Goal: Download file/media

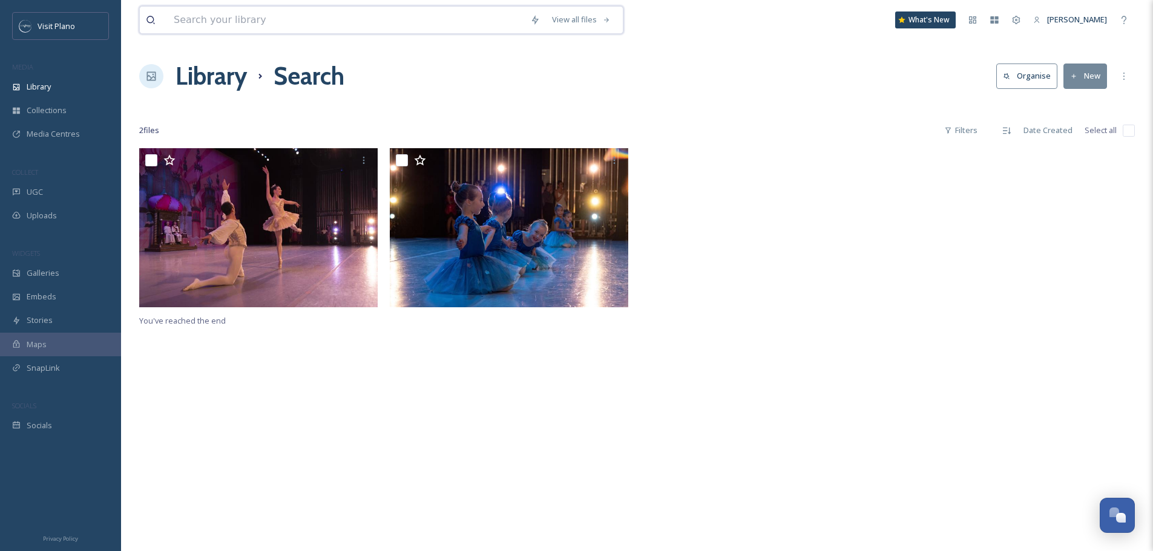
click at [237, 26] on input at bounding box center [346, 20] width 357 height 27
drag, startPoint x: 950, startPoint y: 389, endPoint x: 950, endPoint y: 361, distance: 27.8
click at [950, 389] on div "You've reached the end" at bounding box center [637, 423] width 996 height 551
drag, startPoint x: 240, startPoint y: 18, endPoint x: 208, endPoint y: 35, distance: 36.8
click at [208, 35] on div "holiday suburb Search What's New [PERSON_NAME]" at bounding box center [637, 20] width 996 height 40
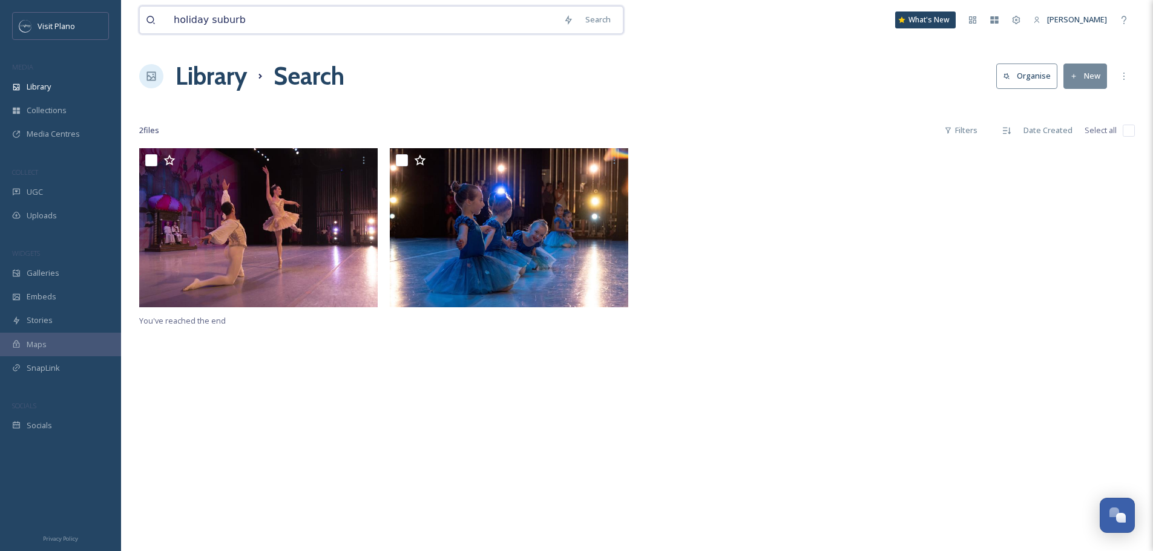
type input "holiday"
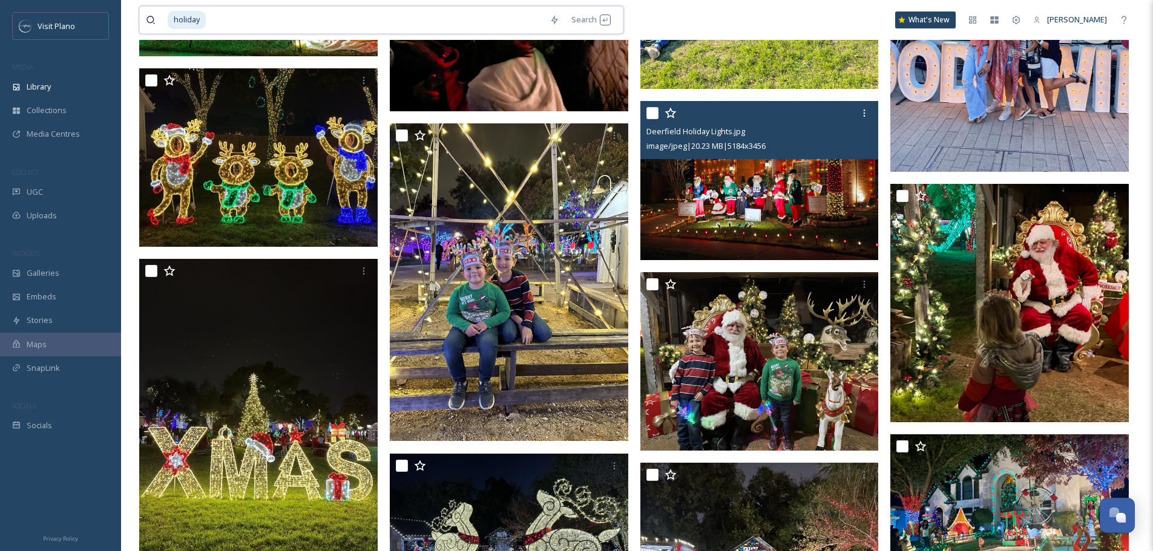
scroll to position [7930, 0]
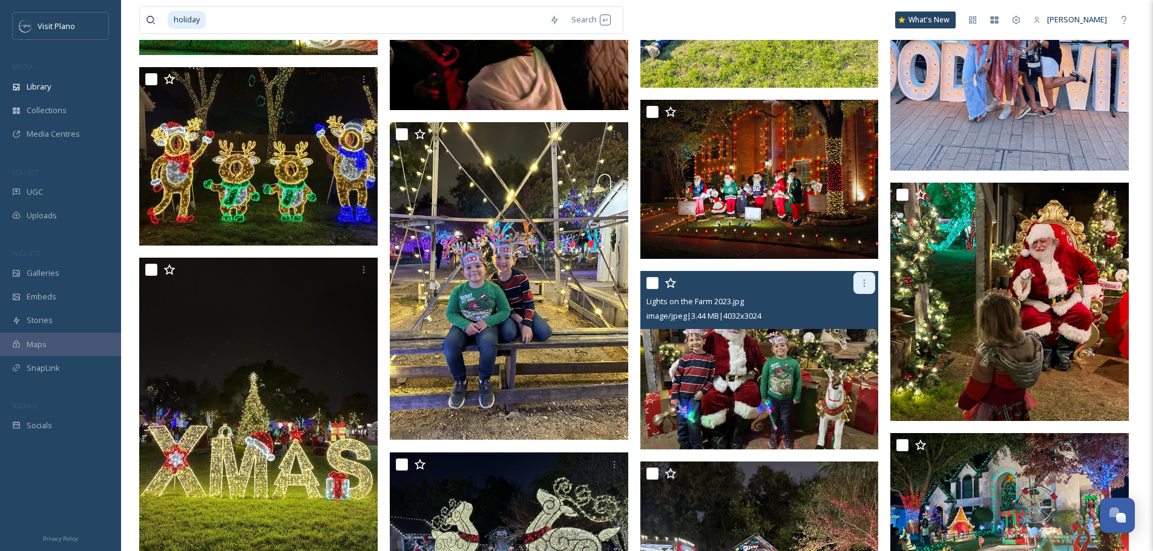
click at [855, 284] on div at bounding box center [865, 283] width 22 height 22
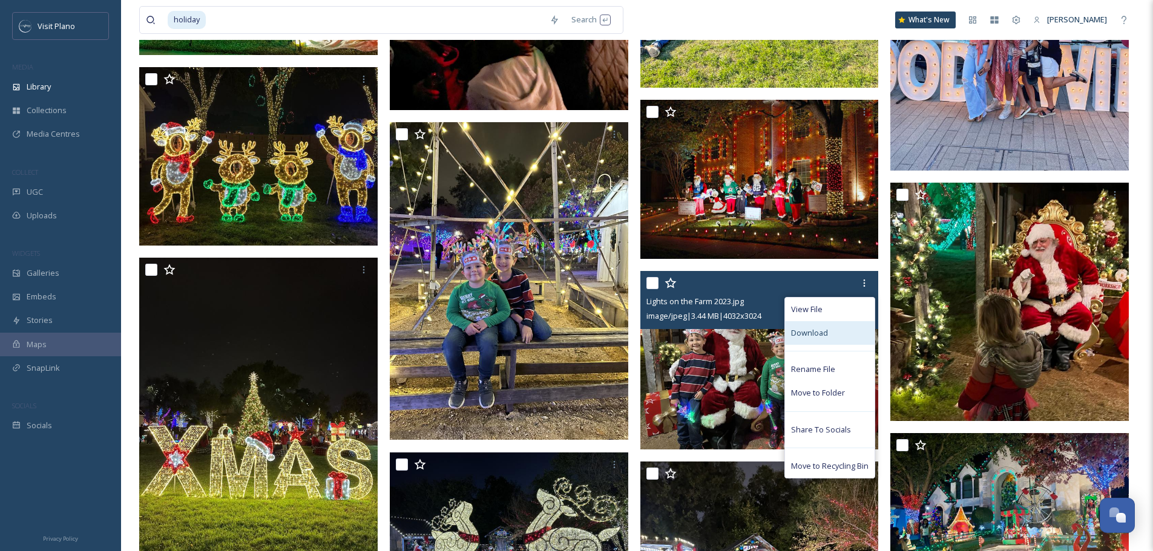
click at [827, 339] on span "Download" at bounding box center [809, 333] width 37 height 12
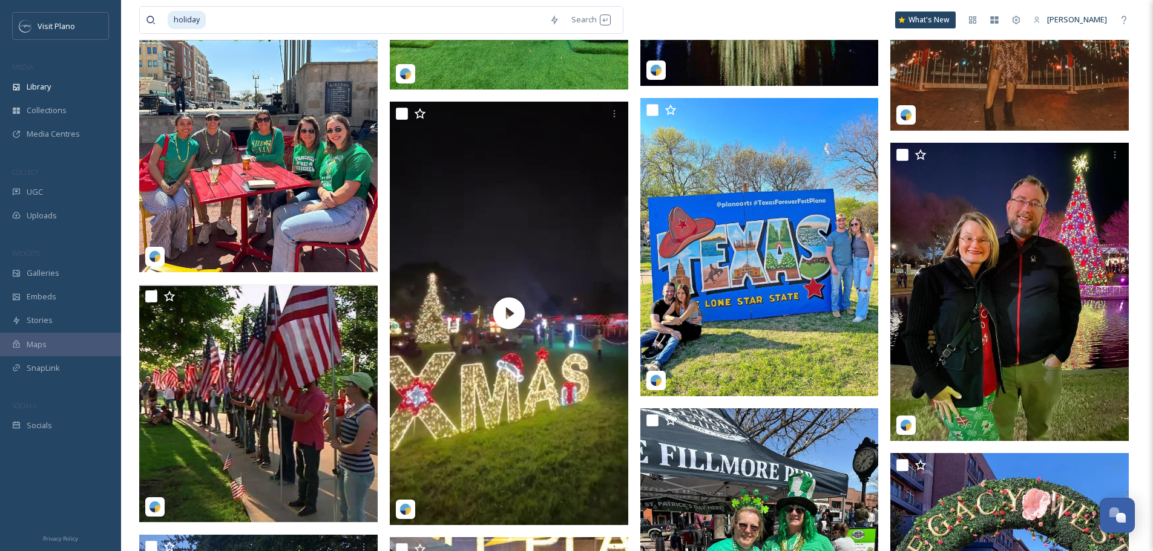
scroll to position [17555, 0]
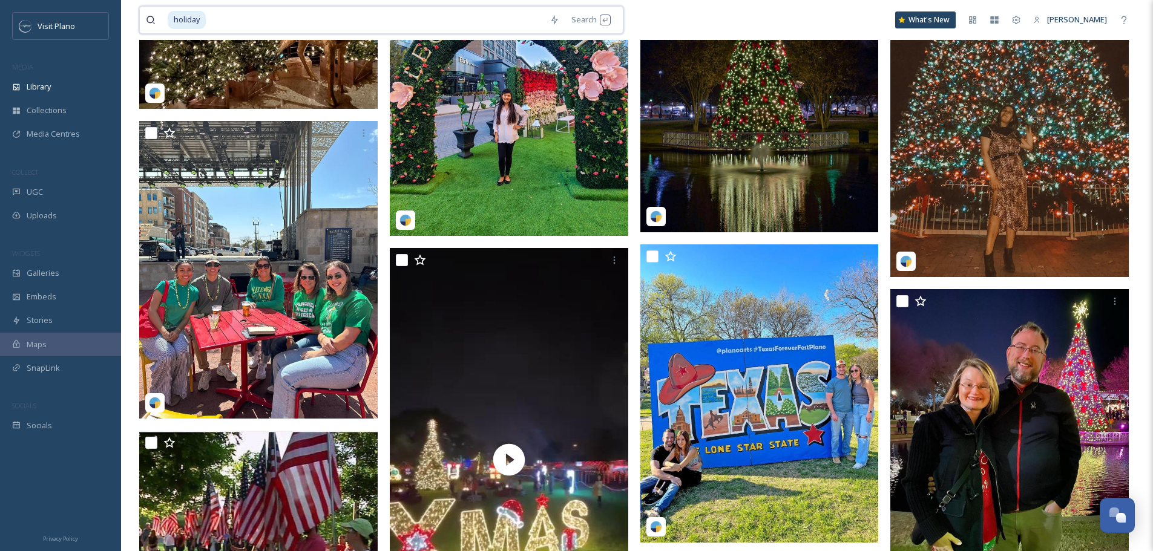
click at [227, 15] on input at bounding box center [375, 20] width 337 height 27
type input "h"
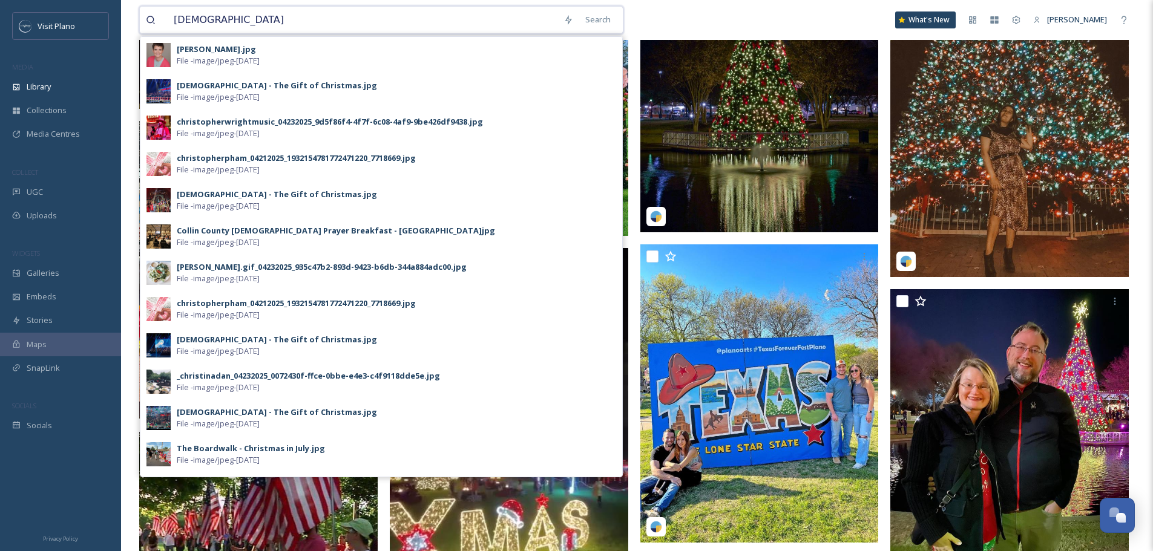
type input "christmas"
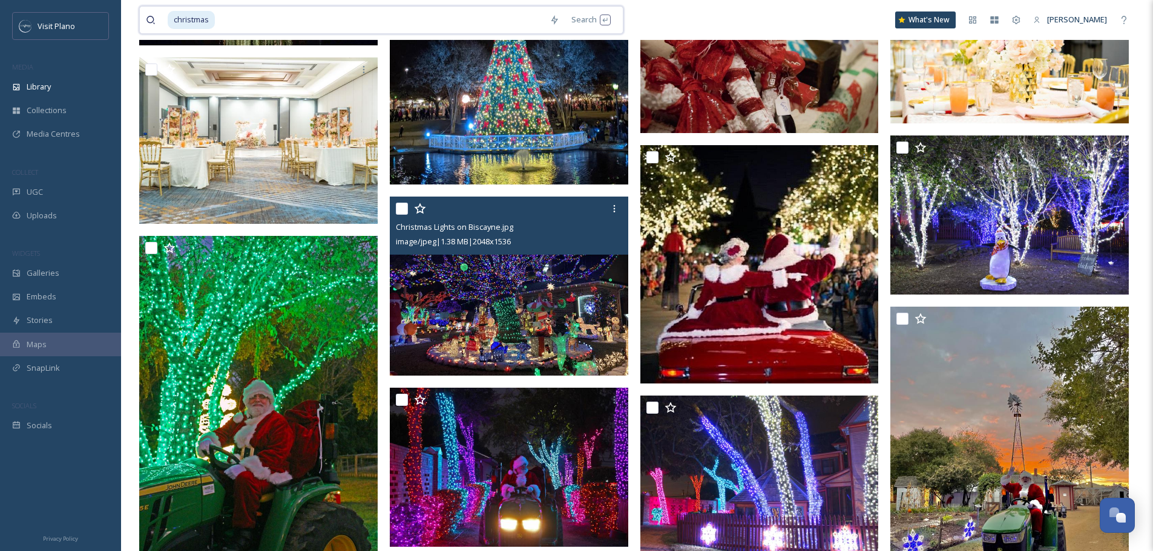
scroll to position [2482, 0]
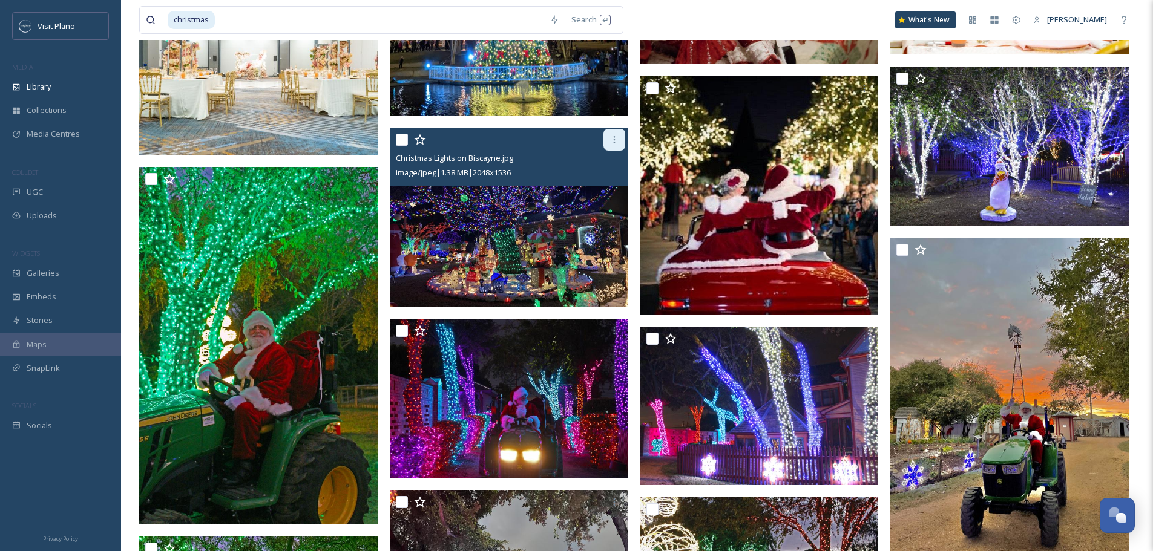
click at [607, 142] on div at bounding box center [615, 140] width 22 height 22
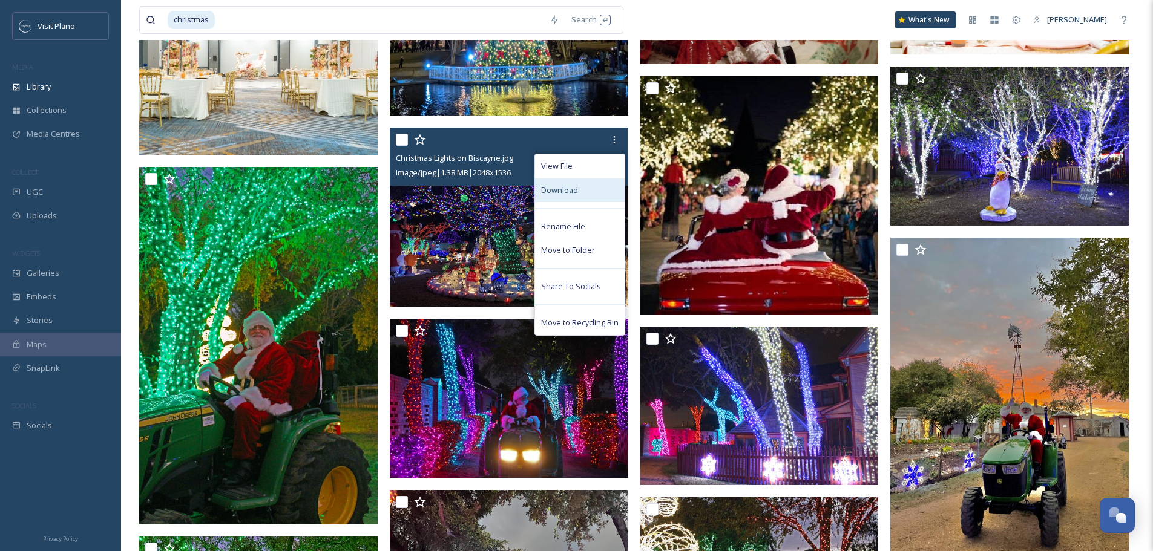
click at [579, 196] on div "Download" at bounding box center [580, 191] width 90 height 24
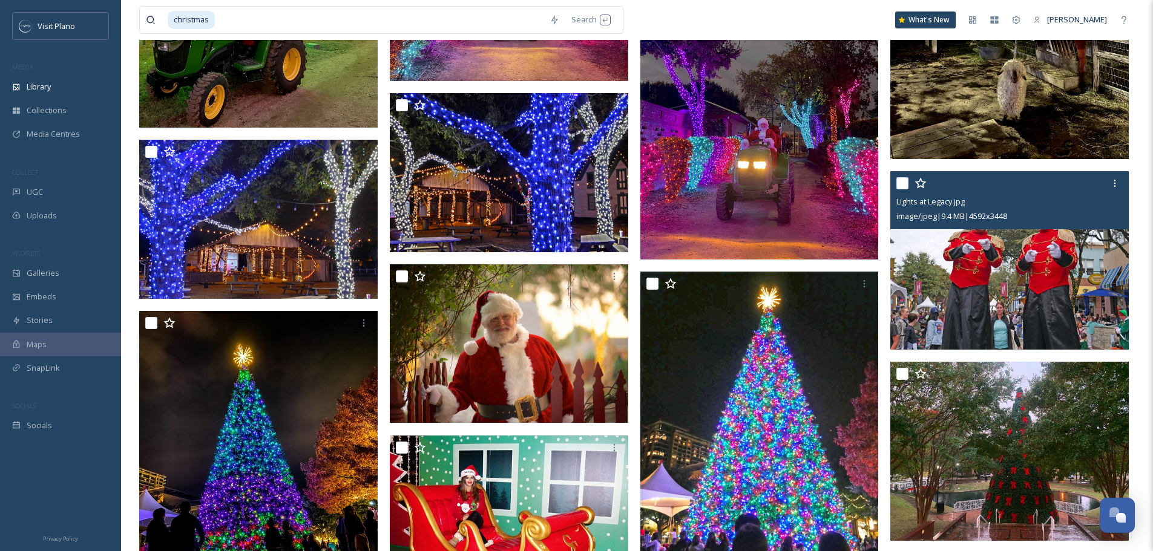
scroll to position [3208, 0]
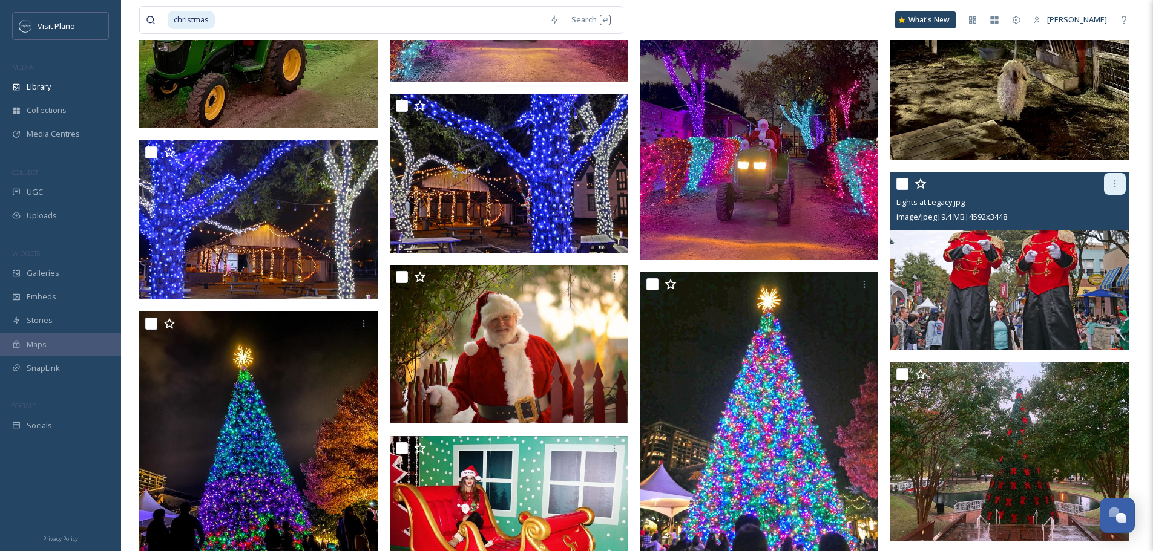
click at [1116, 181] on icon at bounding box center [1115, 184] width 10 height 10
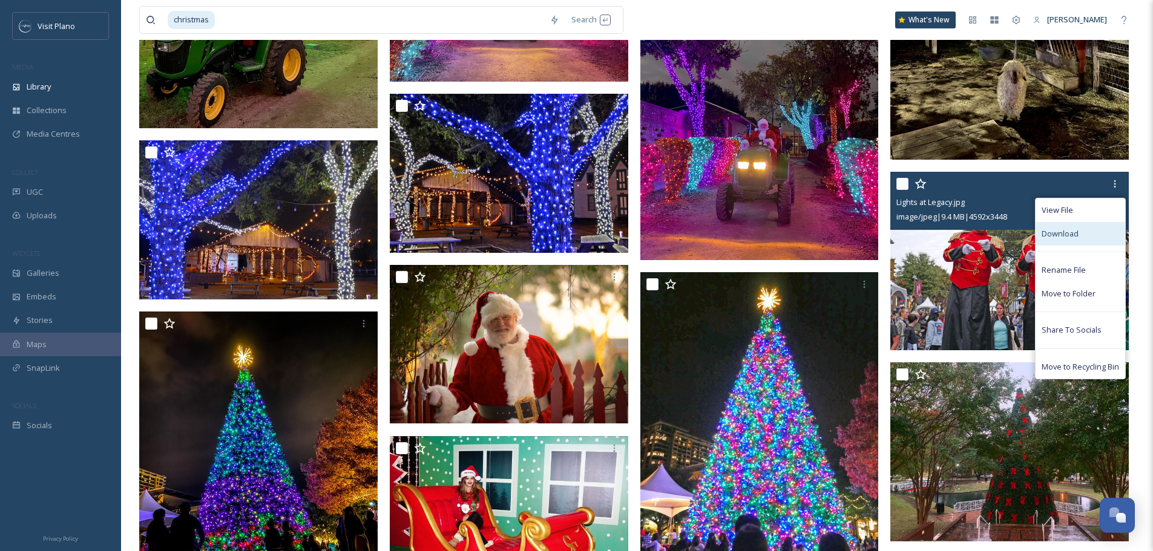
click at [1067, 235] on span "Download" at bounding box center [1060, 234] width 37 height 12
